Goal: Navigation & Orientation: Find specific page/section

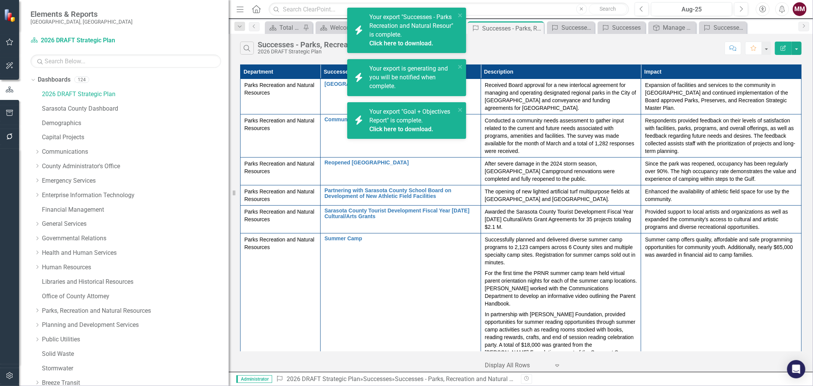
scroll to position [430, 0]
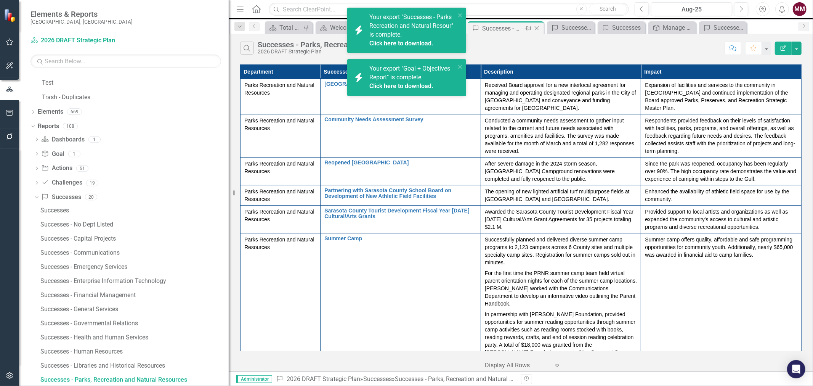
click at [538, 29] on icon at bounding box center [537, 28] width 4 height 4
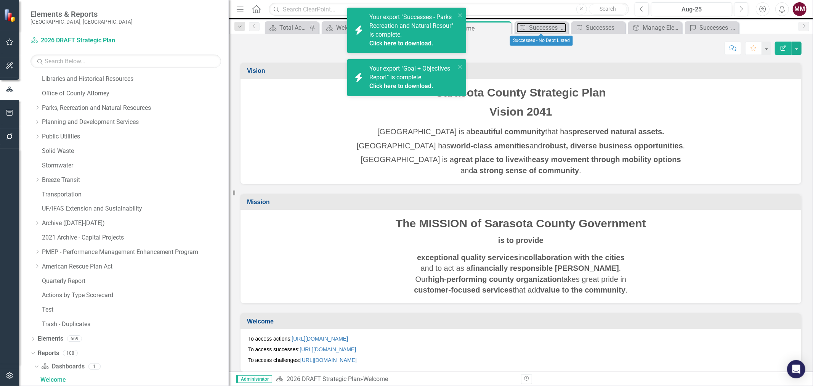
click at [538, 29] on div "Successes - No Dept Listed" at bounding box center [547, 28] width 37 height 10
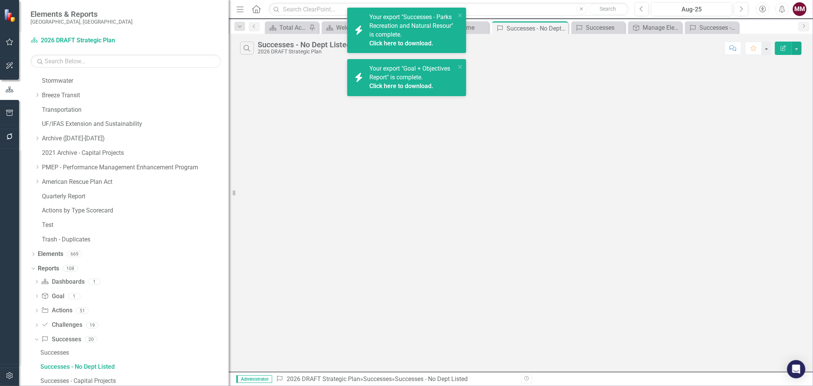
scroll to position [275, 0]
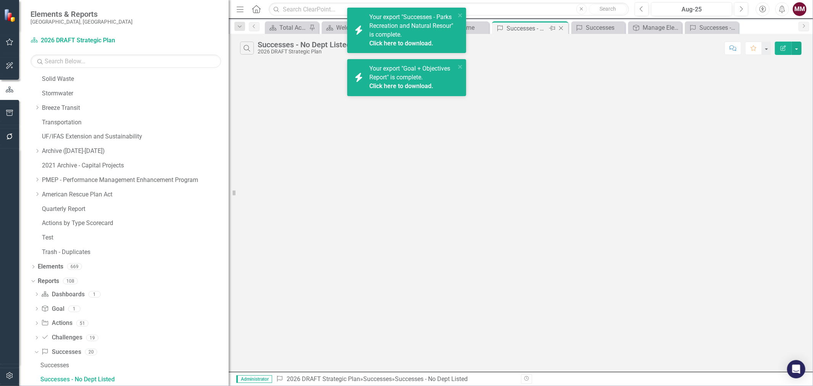
click at [562, 26] on icon "Close" at bounding box center [561, 28] width 8 height 6
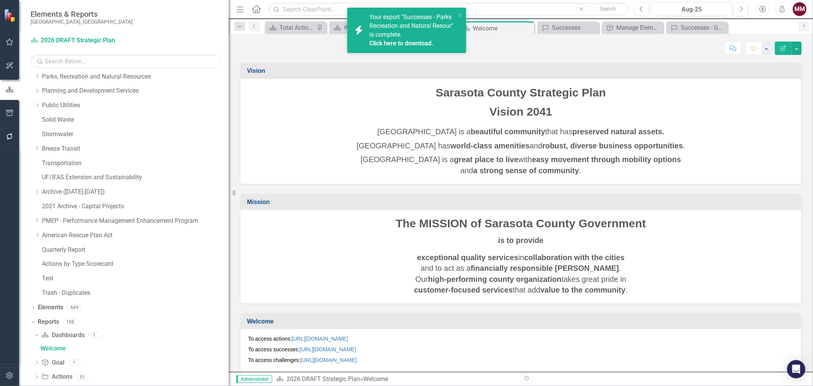
scroll to position [203, 0]
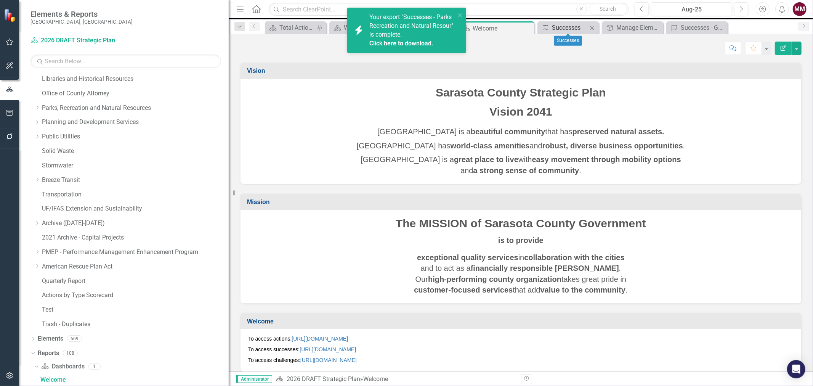
click at [574, 28] on div "Successes" at bounding box center [569, 28] width 35 height 10
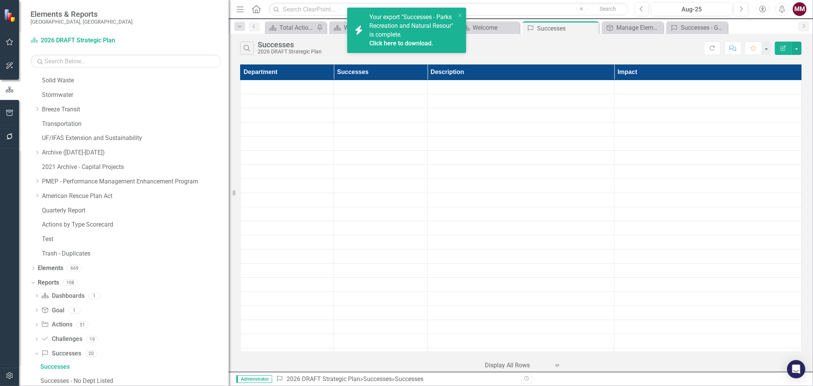
scroll to position [260, 0]
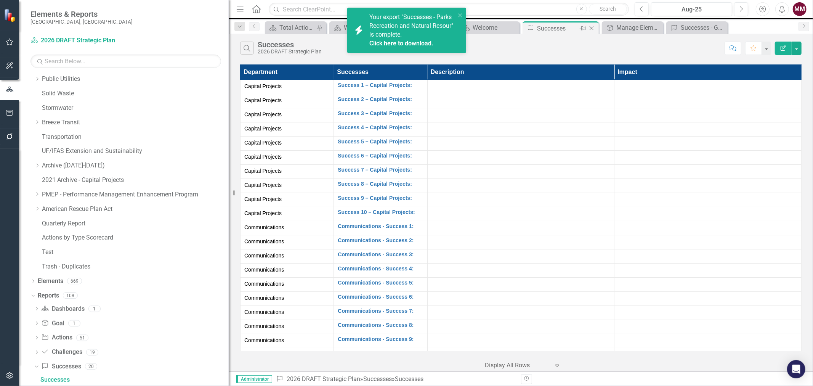
click at [592, 29] on icon "Close" at bounding box center [592, 28] width 8 height 6
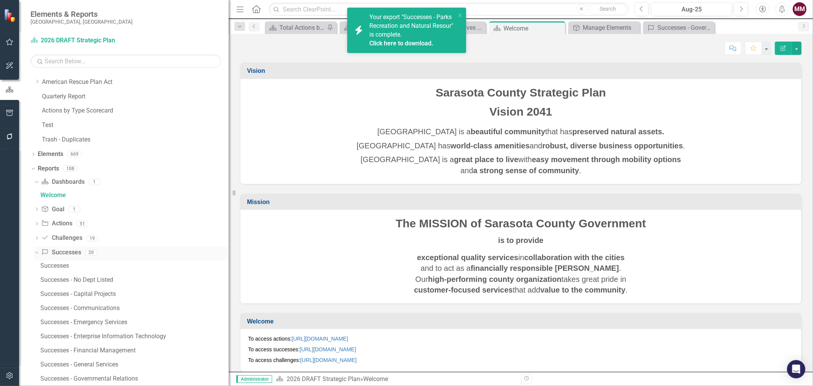
scroll to position [372, 0]
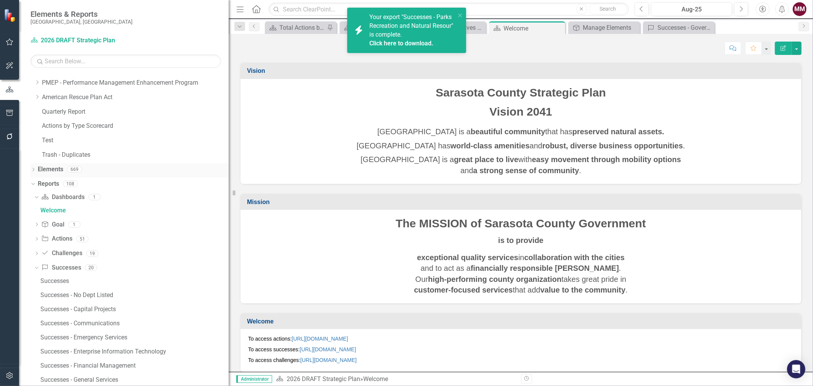
click at [32, 169] on icon "Dropdown" at bounding box center [33, 170] width 5 height 4
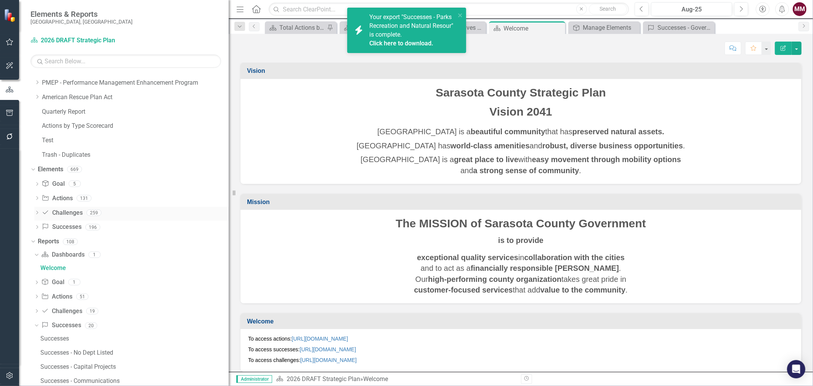
click at [62, 214] on link "Challenge Challenges" at bounding box center [62, 213] width 41 height 9
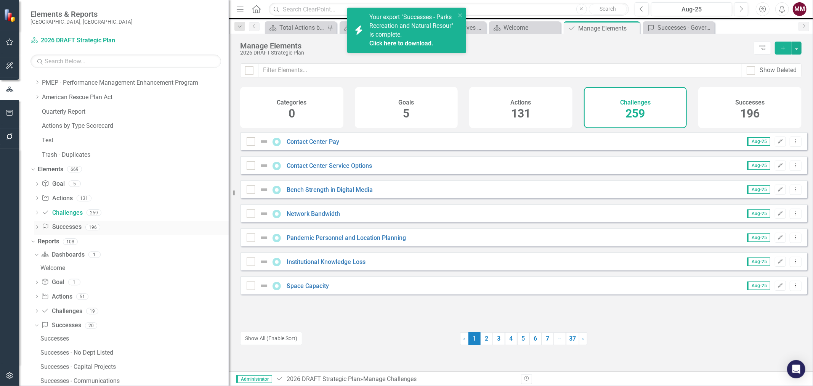
click at [61, 227] on link "Success Successes" at bounding box center [62, 227] width 40 height 9
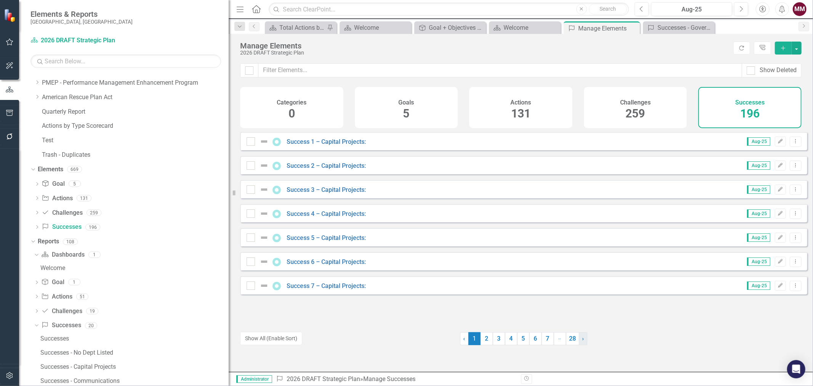
click at [583, 341] on span "›" at bounding box center [584, 338] width 2 height 7
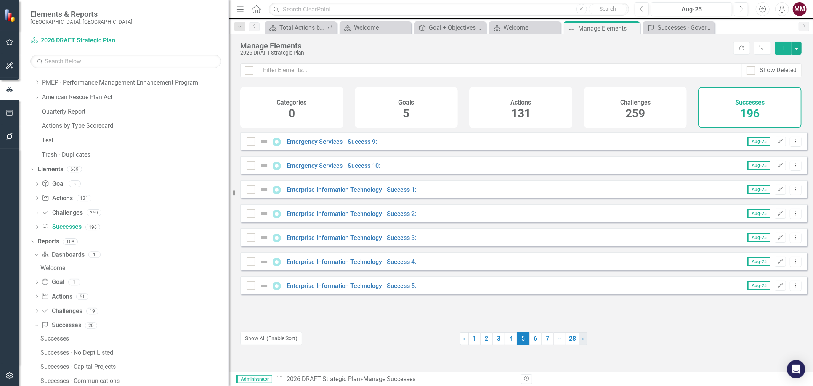
click at [583, 341] on span "›" at bounding box center [584, 338] width 2 height 7
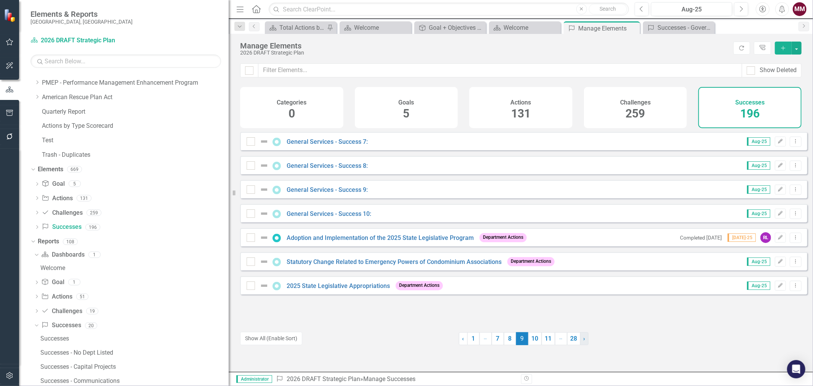
click at [584, 341] on span "›" at bounding box center [585, 338] width 2 height 7
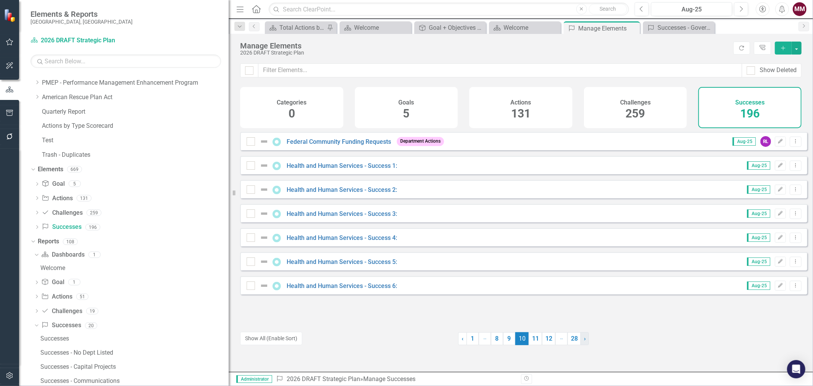
click at [581, 341] on link "› Next" at bounding box center [585, 338] width 8 height 13
click at [582, 341] on link "› Next" at bounding box center [586, 338] width 8 height 13
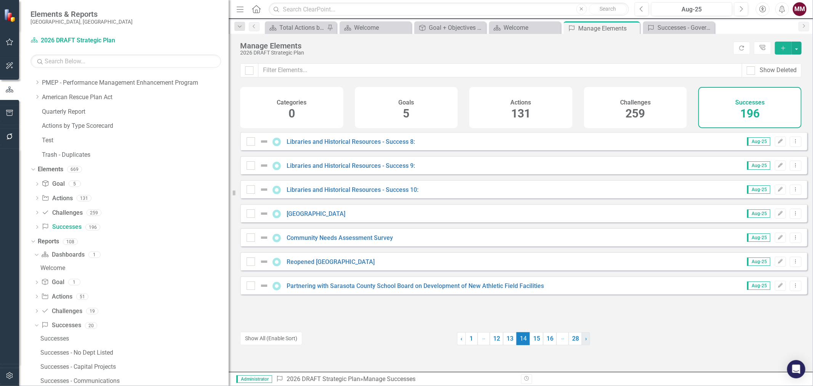
click at [582, 341] on link "› Next" at bounding box center [586, 338] width 8 height 13
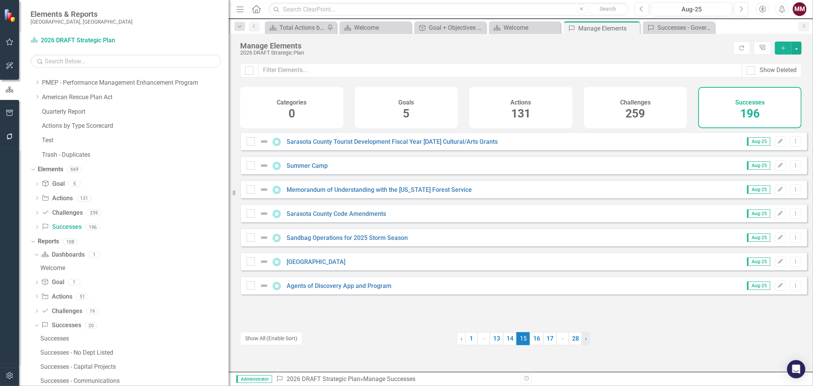
click at [582, 341] on link "› Next" at bounding box center [586, 338] width 8 height 13
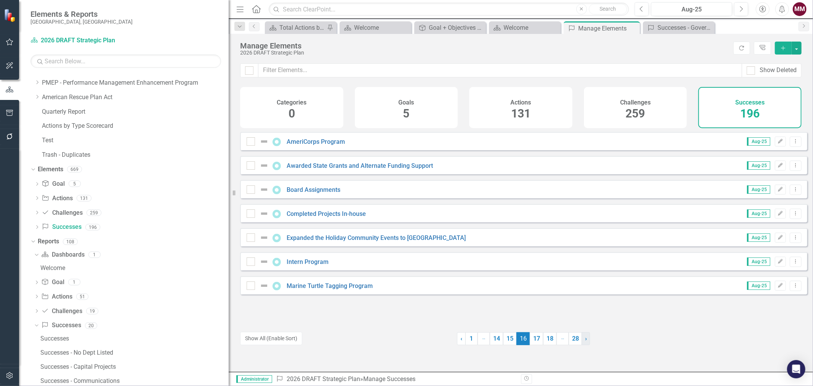
click at [582, 341] on link "› Next" at bounding box center [586, 338] width 8 height 13
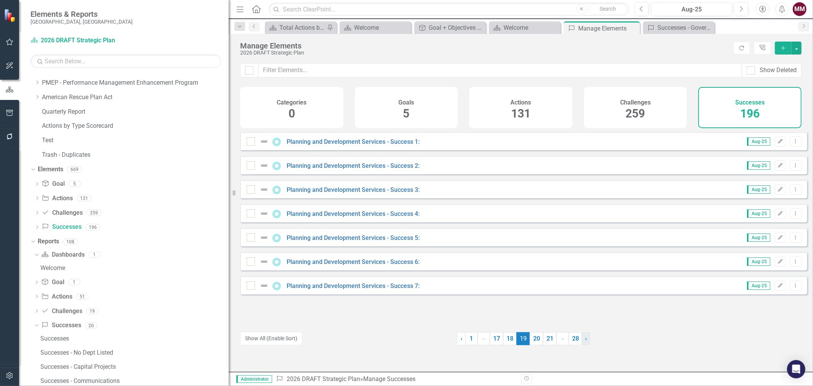
click at [582, 341] on link "› Next" at bounding box center [586, 338] width 8 height 13
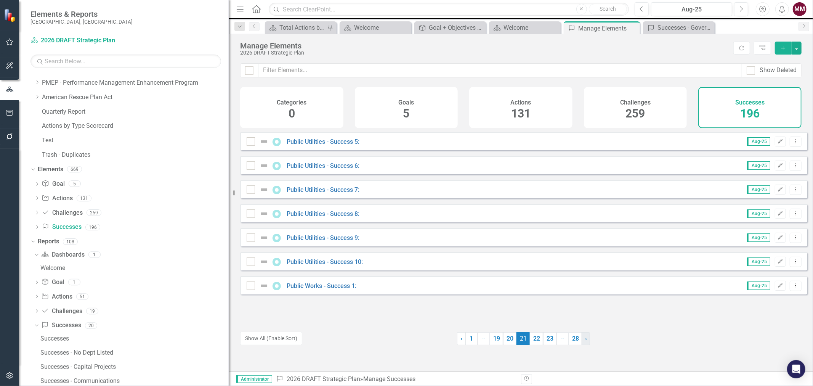
click at [582, 341] on link "› Next" at bounding box center [586, 338] width 8 height 13
click at [583, 341] on link "› Next" at bounding box center [587, 338] width 8 height 13
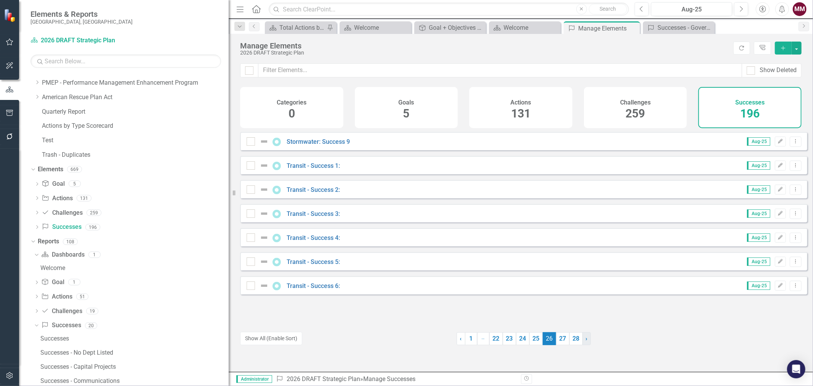
click at [583, 341] on link "› Next" at bounding box center [587, 338] width 8 height 13
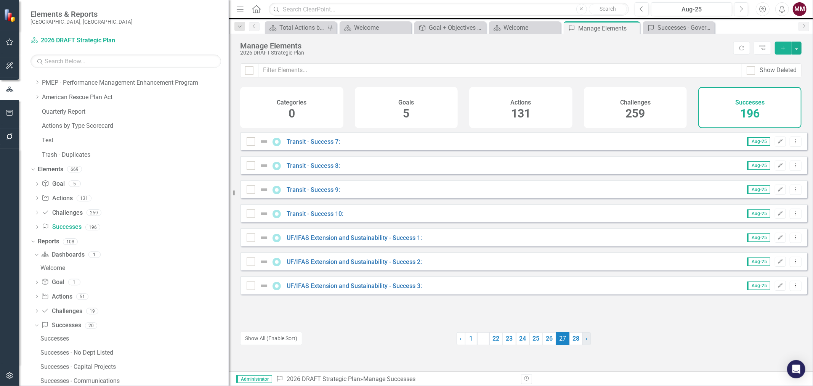
click at [583, 341] on link "› Next" at bounding box center [587, 338] width 8 height 13
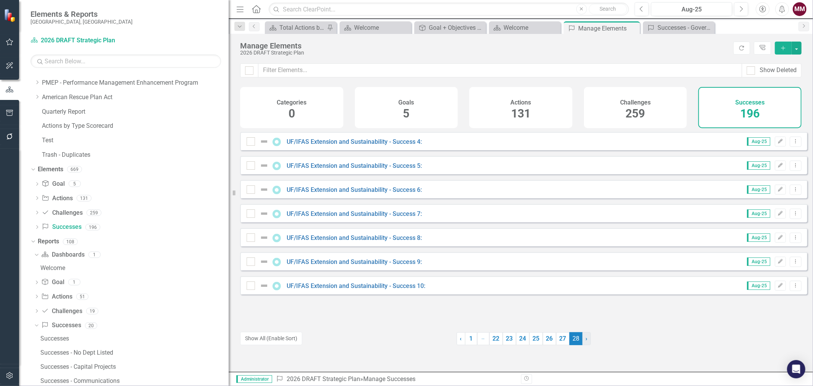
click at [583, 341] on link "› Next" at bounding box center [587, 338] width 8 height 13
